Goal: Information Seeking & Learning: Learn about a topic

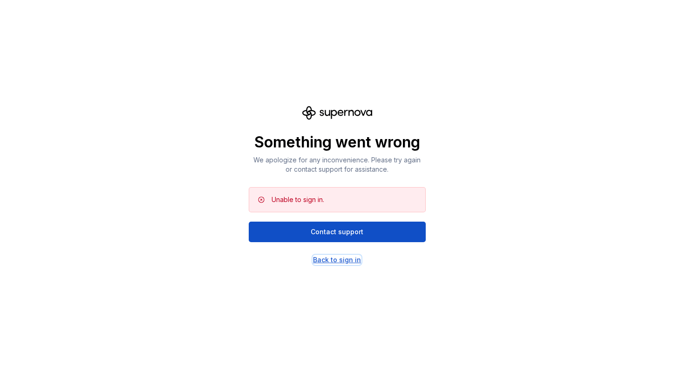
click at [339, 261] on div "Back to sign in" at bounding box center [337, 259] width 48 height 9
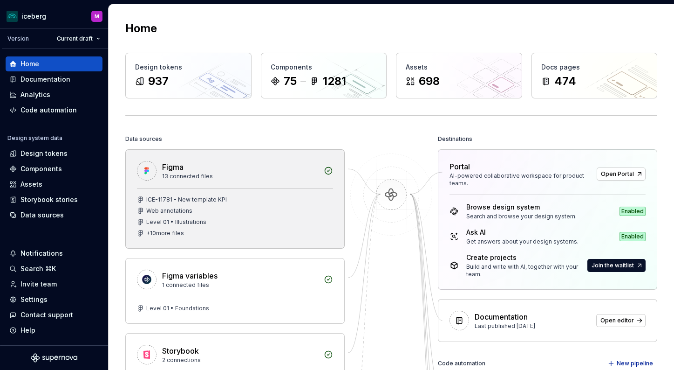
click at [199, 196] on div "ICE-11781 - New template KPI" at bounding box center [186, 199] width 81 height 7
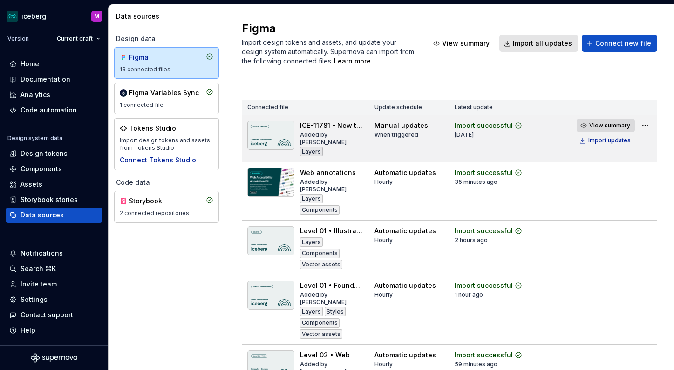
click at [608, 126] on span "View summary" at bounding box center [610, 125] width 41 height 7
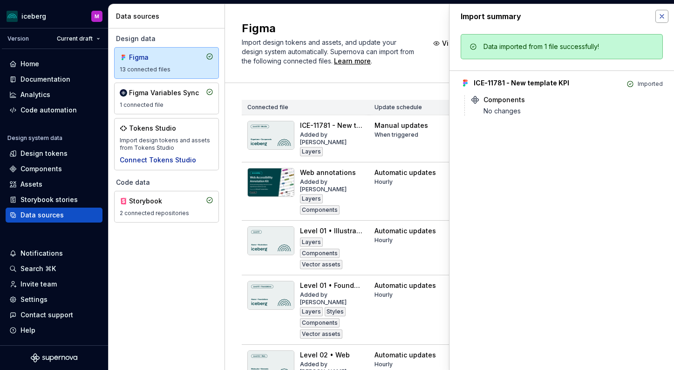
click at [659, 15] on button "button" at bounding box center [662, 16] width 13 height 13
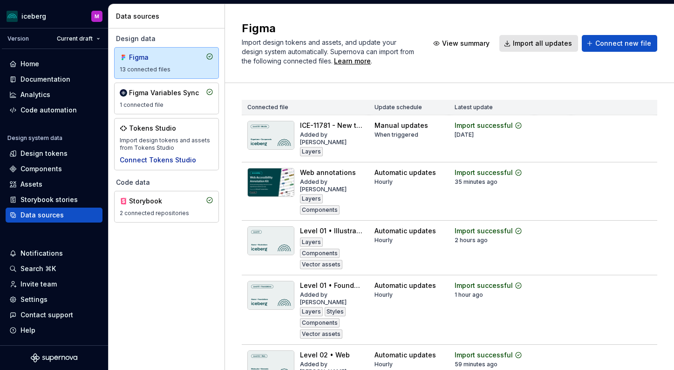
click at [646, 123] on html "iceberg M Version Current draft Home Documentation Analytics Code automation De…" at bounding box center [337, 185] width 674 height 370
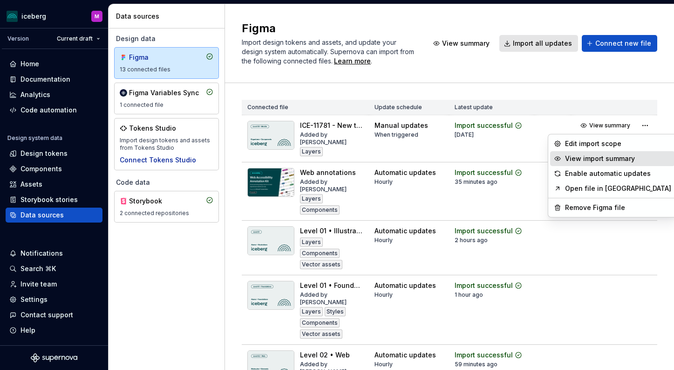
click at [592, 154] on div "View import summary" at bounding box center [618, 158] width 106 height 9
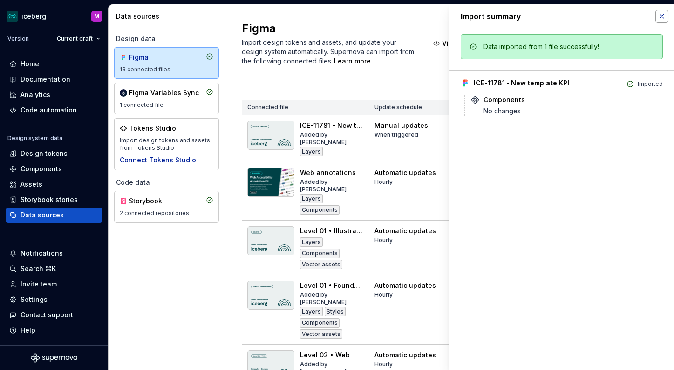
click at [663, 16] on button "button" at bounding box center [662, 16] width 13 height 13
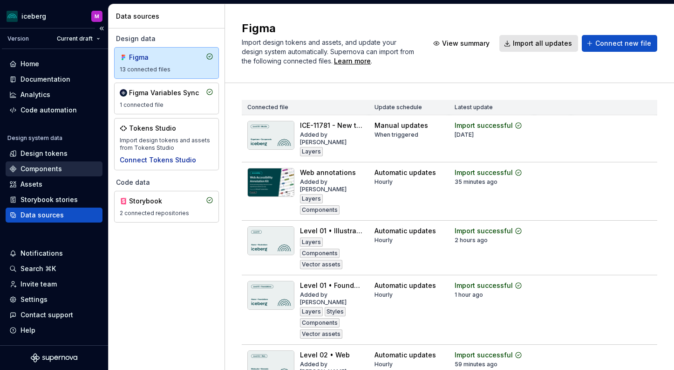
click at [42, 171] on div "Components" at bounding box center [41, 168] width 41 height 9
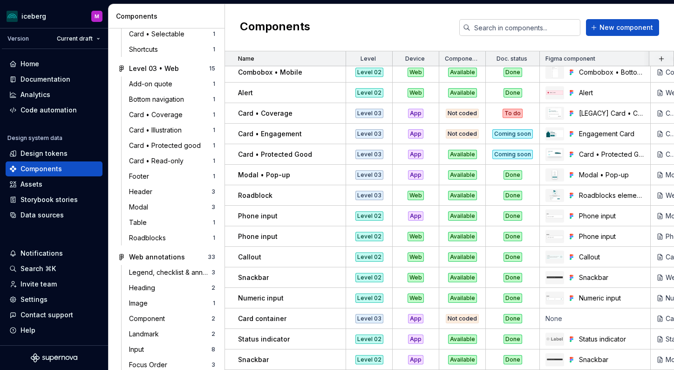
scroll to position [1229, 0]
